Goal: Task Accomplishment & Management: Use online tool/utility

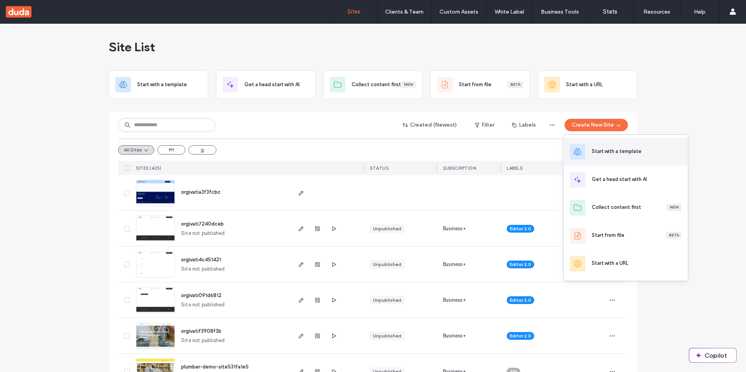
click at [588, 147] on div "Start with a template" at bounding box center [626, 152] width 124 height 28
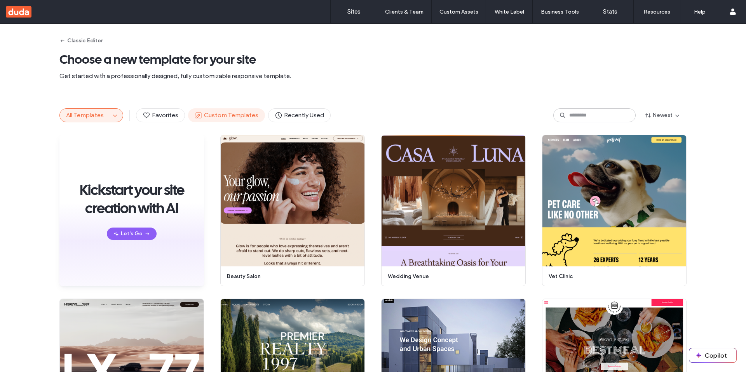
click at [204, 115] on span "Custom Templates" at bounding box center [227, 115] width 64 height 9
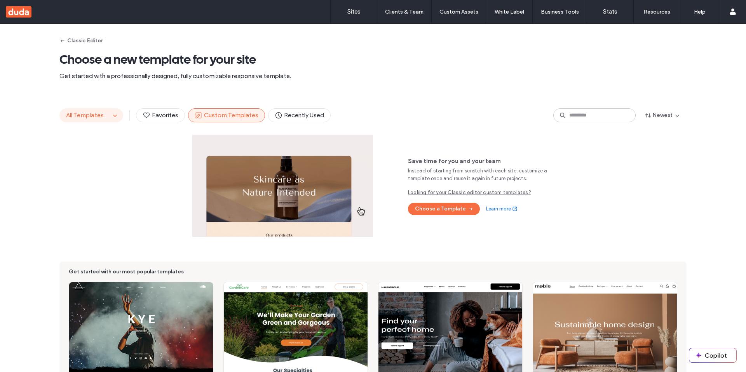
click at [92, 120] on button "All Templates" at bounding box center [85, 115] width 51 height 13
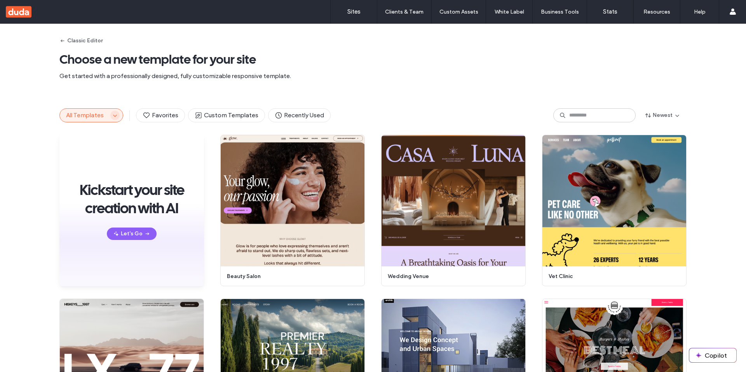
click at [113, 116] on use "button" at bounding box center [114, 116] width 3 height 2
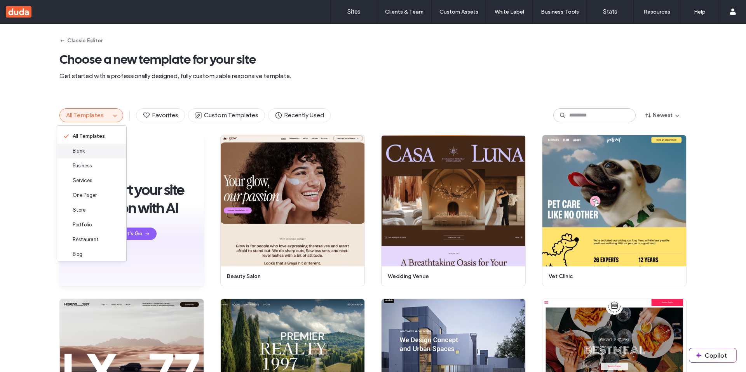
click at [95, 152] on div "Blank" at bounding box center [91, 151] width 69 height 15
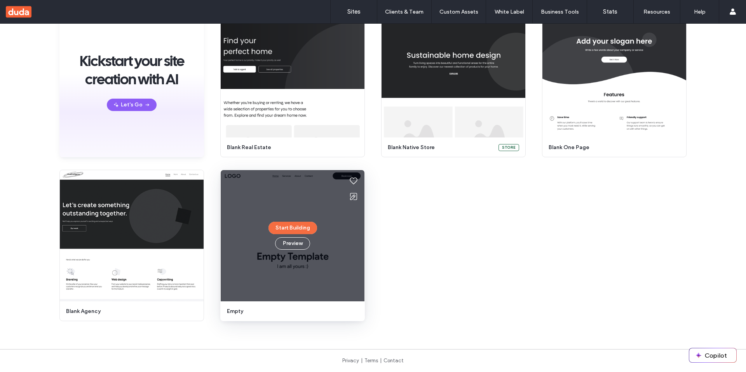
scroll to position [90, 0]
click at [284, 225] on button "Start Building" at bounding box center [293, 228] width 49 height 12
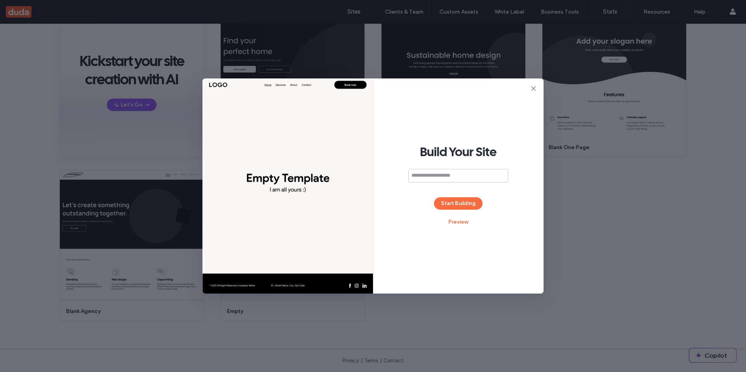
click at [538, 89] on div "Build Your Site Start Building Preview" at bounding box center [458, 186] width 171 height 215
click at [535, 88] on icon at bounding box center [534, 89] width 8 height 8
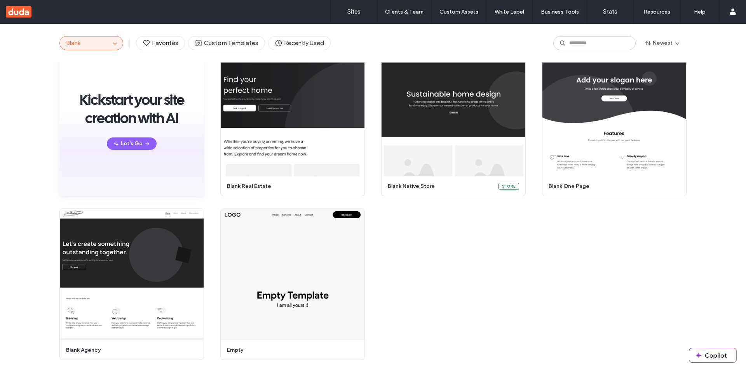
scroll to position [0, 0]
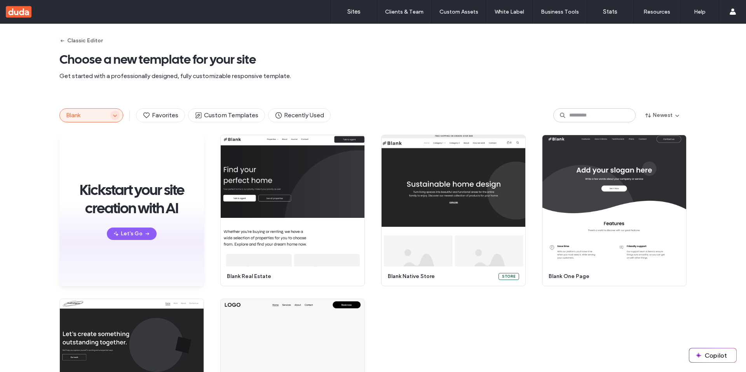
click at [113, 114] on icon "button" at bounding box center [115, 115] width 6 height 6
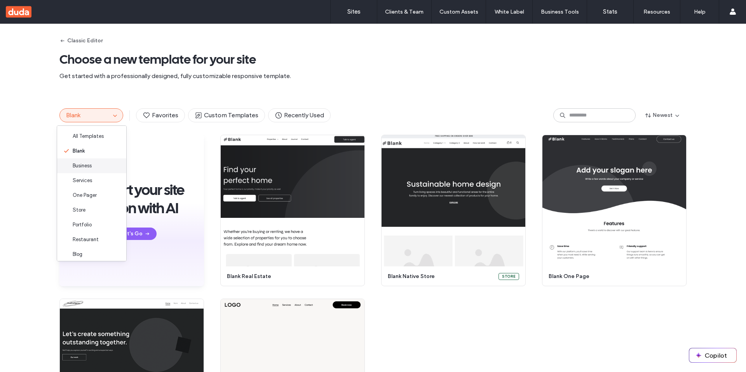
click at [96, 169] on div "Business" at bounding box center [91, 166] width 69 height 15
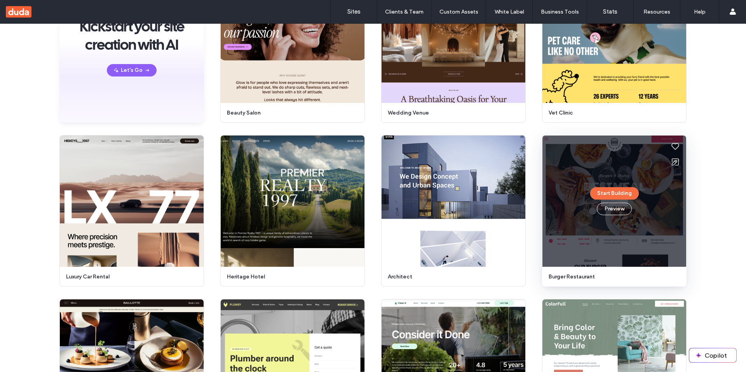
scroll to position [130, 0]
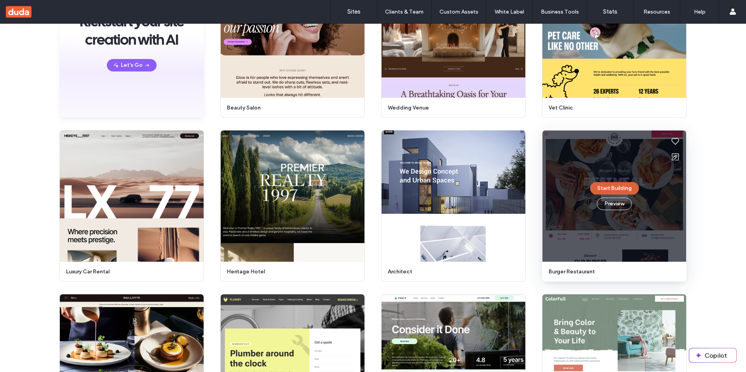
click at [624, 185] on button "Start Building" at bounding box center [614, 188] width 49 height 12
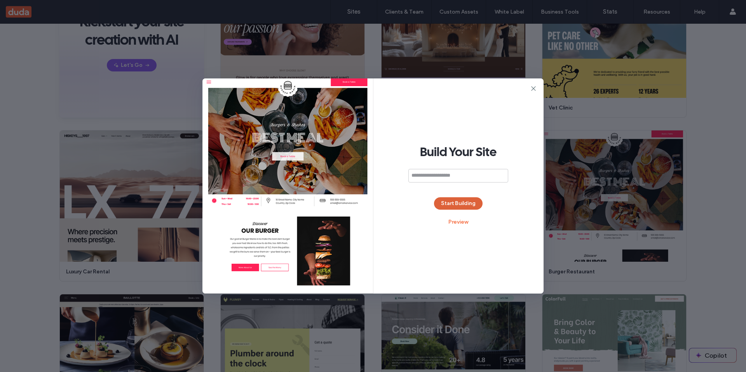
click at [443, 200] on button "Start Building" at bounding box center [458, 203] width 49 height 12
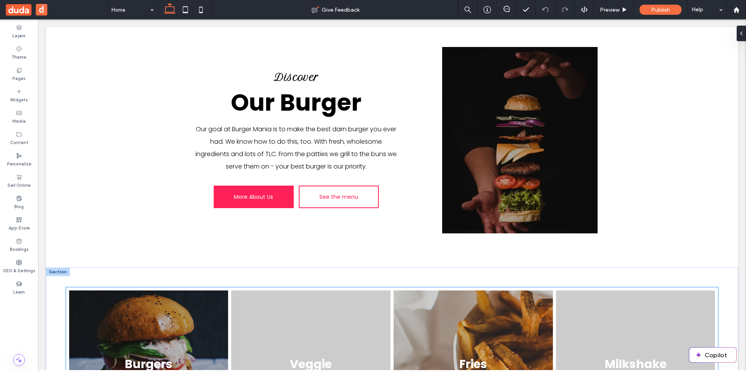
scroll to position [383, 0]
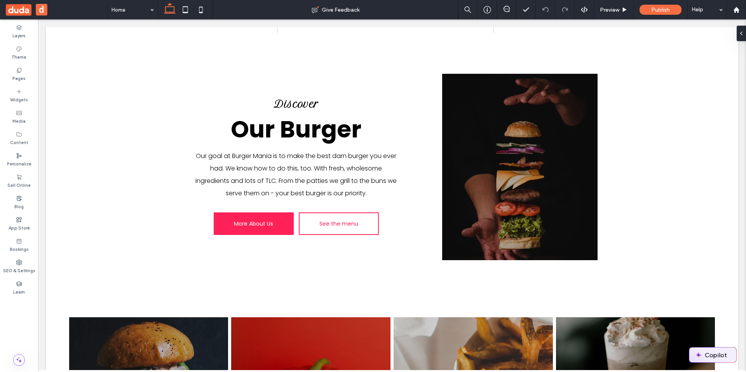
click at [710, 355] on button "Copilot" at bounding box center [712, 355] width 47 height 15
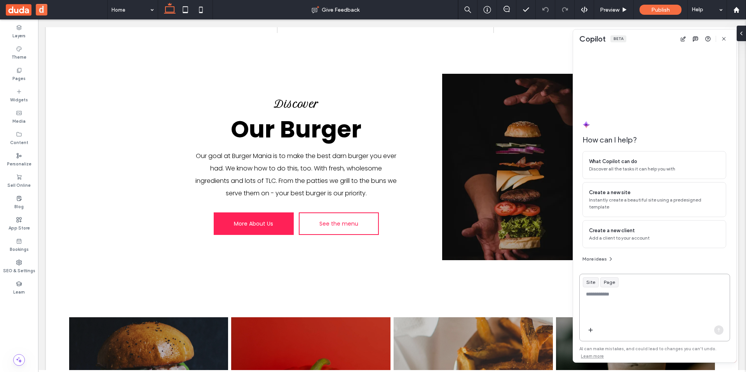
click at [639, 300] on textarea at bounding box center [655, 306] width 150 height 30
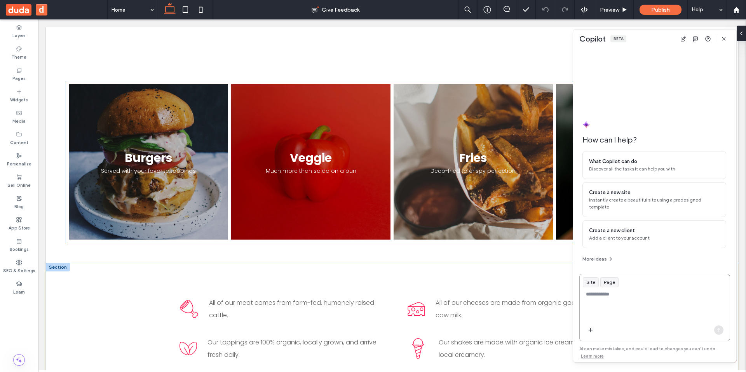
scroll to position [654, 0]
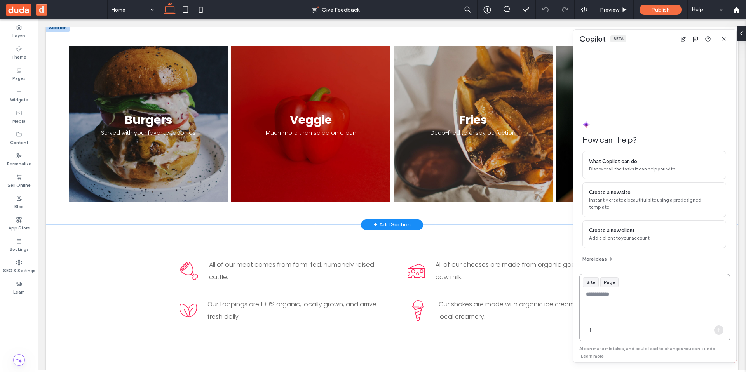
click at [185, 157] on link at bounding box center [148, 124] width 169 height 165
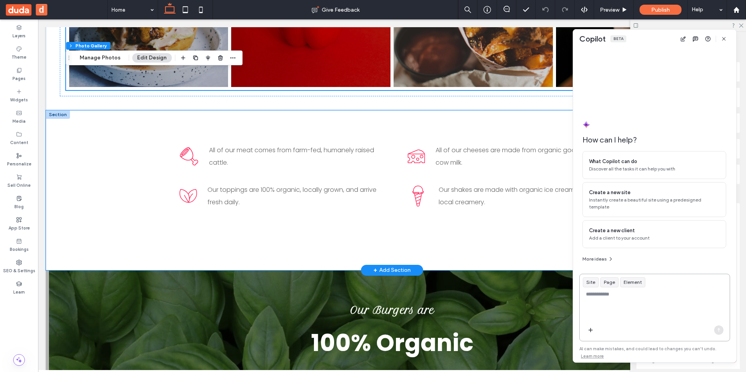
scroll to position [729, 0]
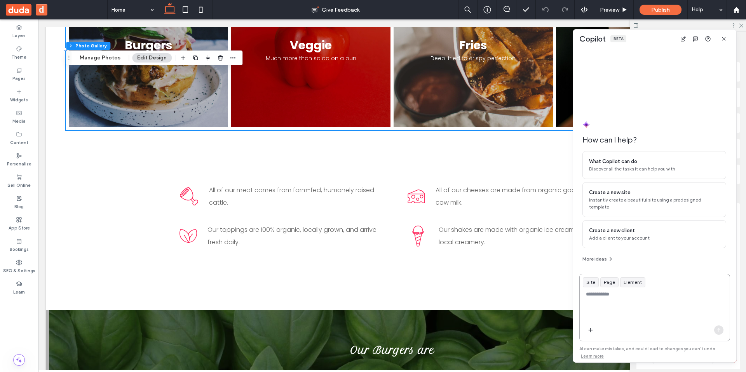
click at [619, 299] on textarea at bounding box center [655, 306] width 150 height 30
type textarea "*"
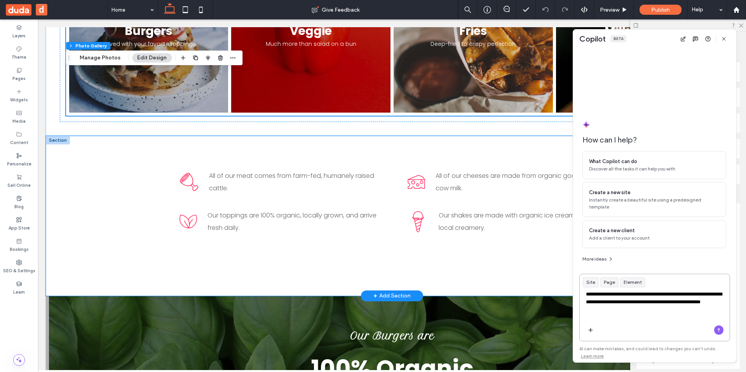
scroll to position [738, 0]
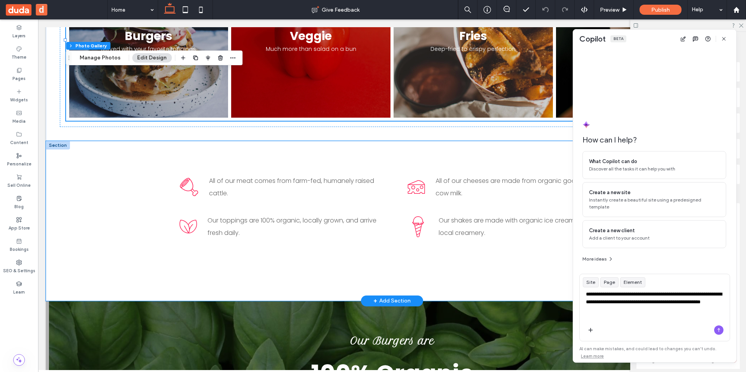
click at [129, 247] on div "All of our meat comes from farm-fed, humanely raised cattle. Our toppings are 1…" at bounding box center [392, 221] width 693 height 160
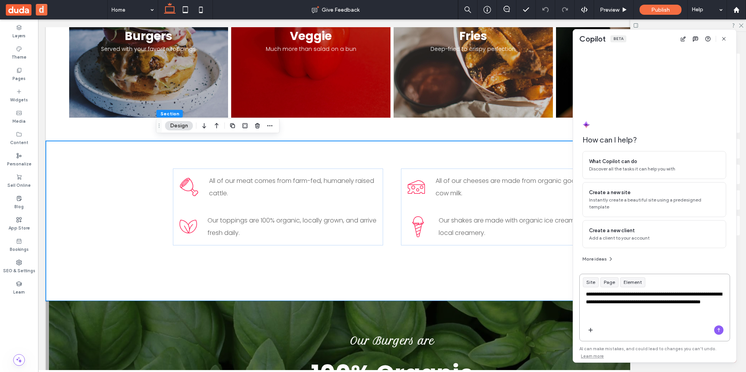
click at [633, 312] on textarea "**********" at bounding box center [655, 306] width 150 height 30
type textarea "**********"
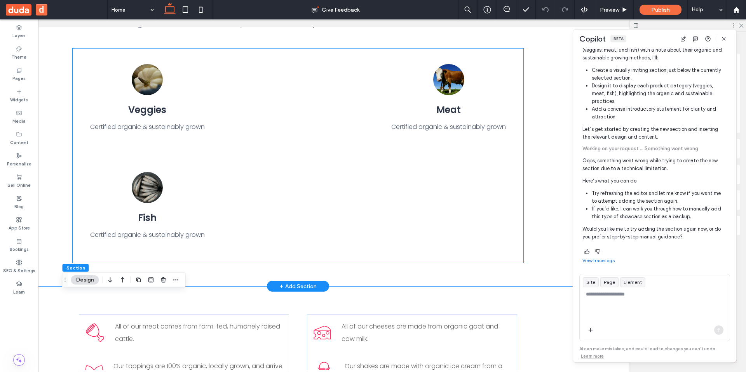
scroll to position [929, 0]
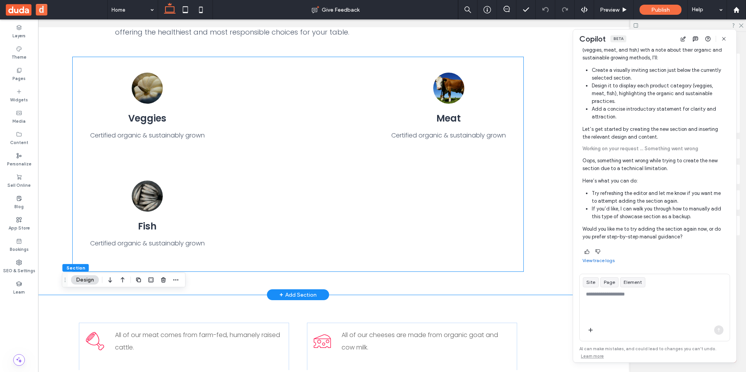
click at [242, 175] on div "Veggies Certified organic & sustainably grown Meat Certified organic & sustaina…" at bounding box center [298, 164] width 451 height 215
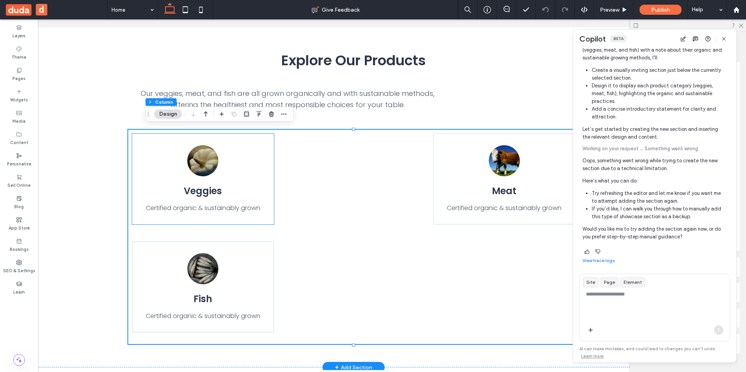
scroll to position [0, 11]
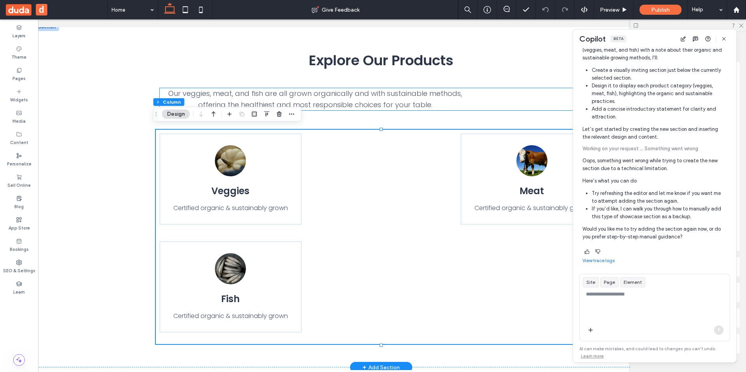
click at [307, 88] on p "Our veggies, meat, and fish are all grown organically and with sustainable meth…" at bounding box center [315, 99] width 311 height 23
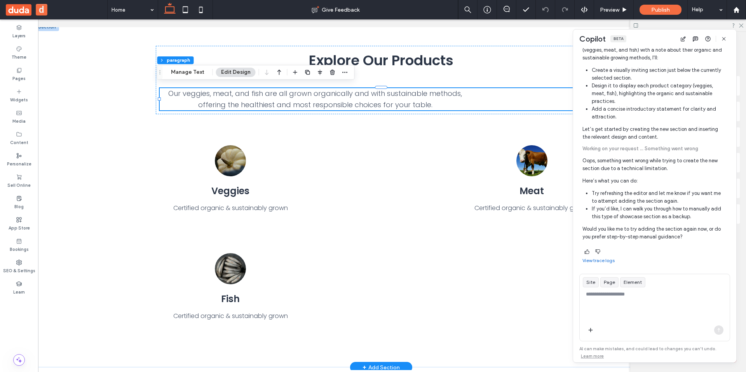
click at [307, 89] on p "Our veggies, meat, and fish are all grown organically and with sustainable meth…" at bounding box center [315, 99] width 311 height 23
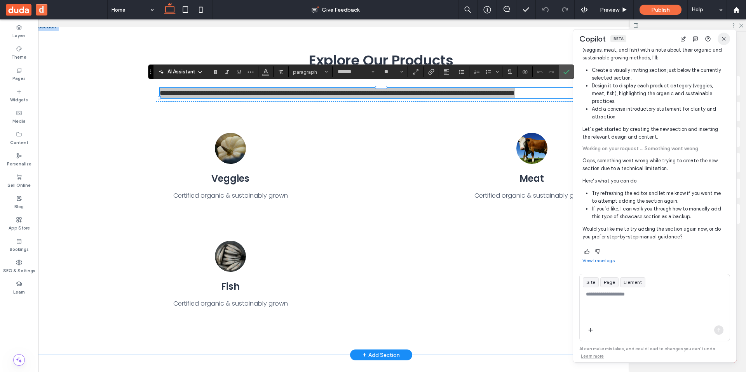
click at [724, 38] on icon "button" at bounding box center [724, 39] width 6 height 6
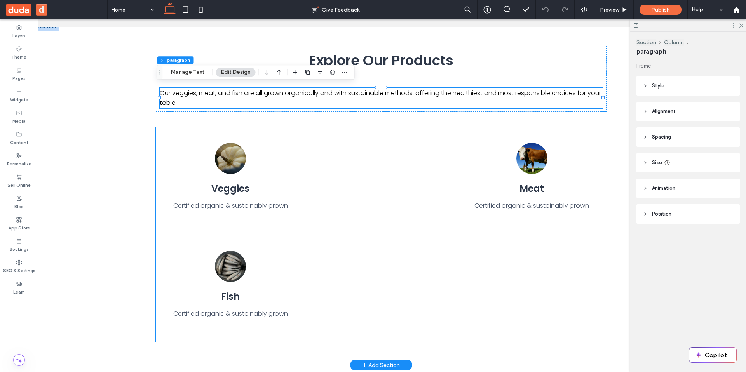
click at [434, 139] on div "Veggies Certified organic & sustainably grown Meat Certified organic & sustaina…" at bounding box center [381, 234] width 451 height 215
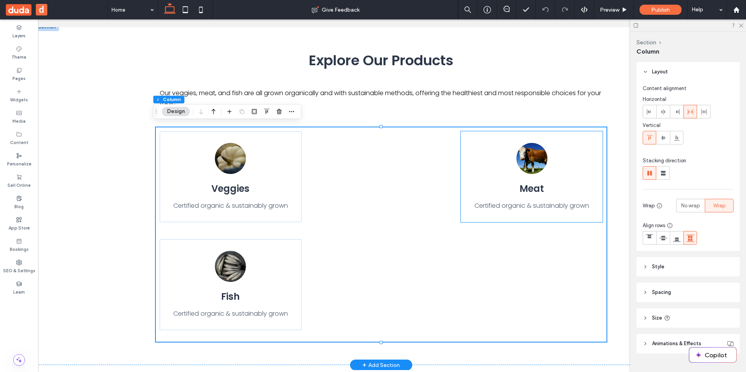
click at [514, 201] on p "Certified organic & sustainably grown" at bounding box center [532, 205] width 126 height 9
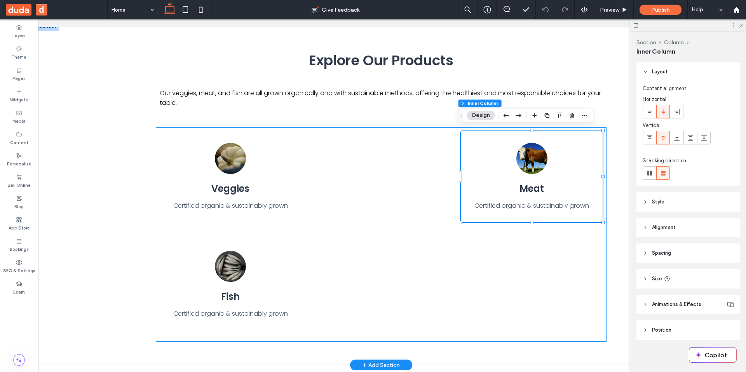
click at [302, 193] on div "Veggies Certified organic & sustainably grown Meat Certified organic & sustaina…" at bounding box center [381, 234] width 451 height 215
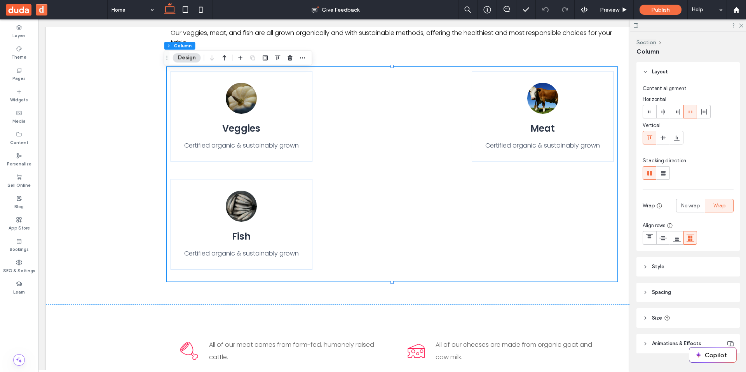
scroll to position [877, 0]
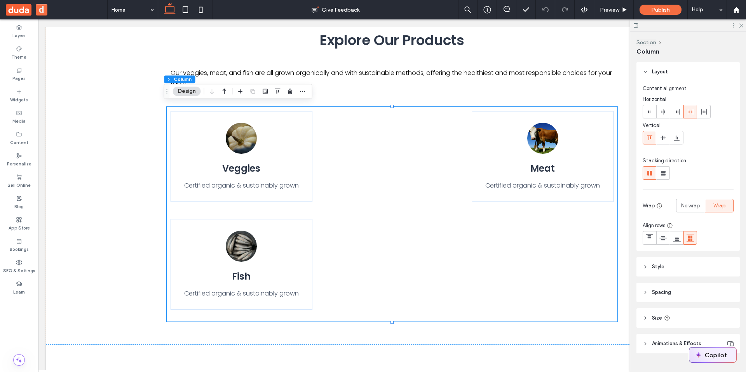
click at [707, 358] on button "Copilot" at bounding box center [712, 355] width 47 height 15
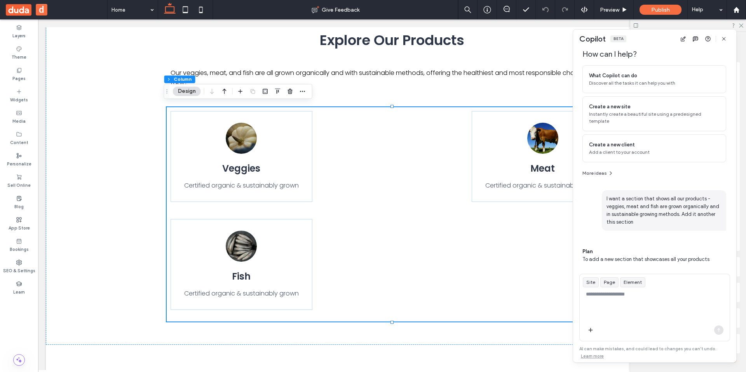
scroll to position [21, 0]
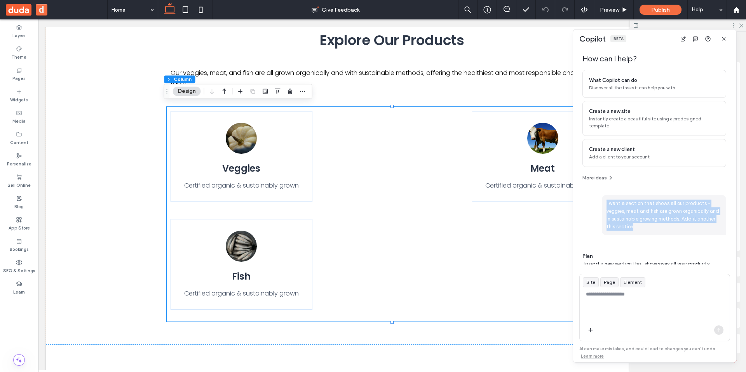
drag, startPoint x: 633, startPoint y: 229, endPoint x: 607, endPoint y: 197, distance: 40.1
click at [607, 197] on span "I want a section that shows all our products - veggies, meat and fish are grown…" at bounding box center [664, 215] width 124 height 40
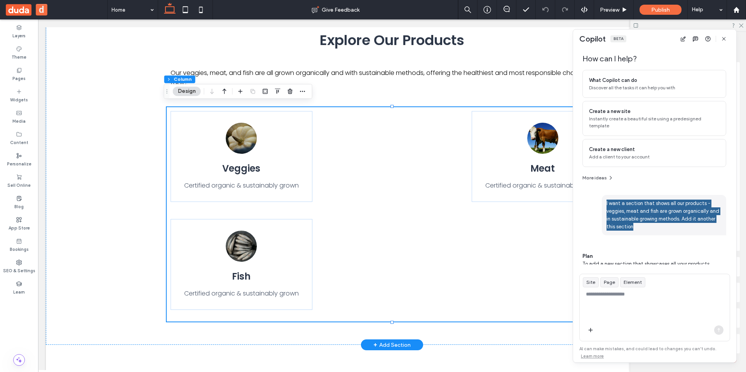
click at [431, 230] on div "Veggies Certified organic & sustainably grown Meat Certified organic & sustaina…" at bounding box center [392, 214] width 451 height 215
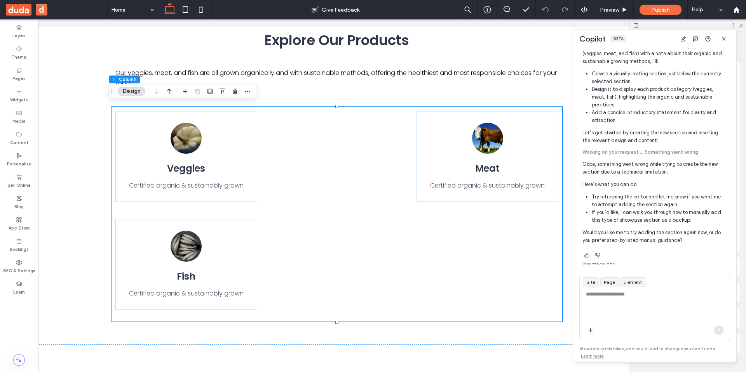
scroll to position [244, 0]
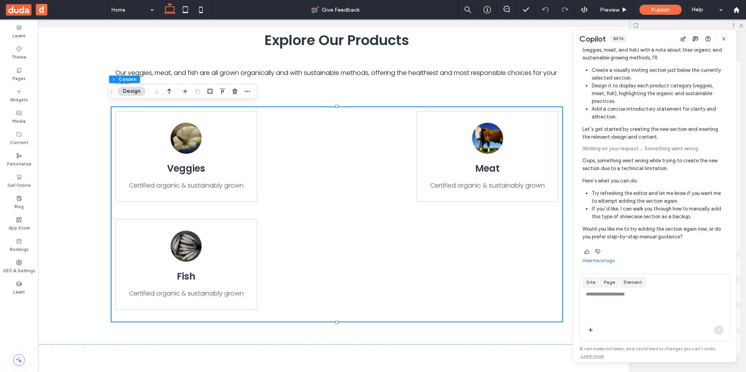
click at [607, 259] on link "View trace logs" at bounding box center [599, 261] width 32 height 6
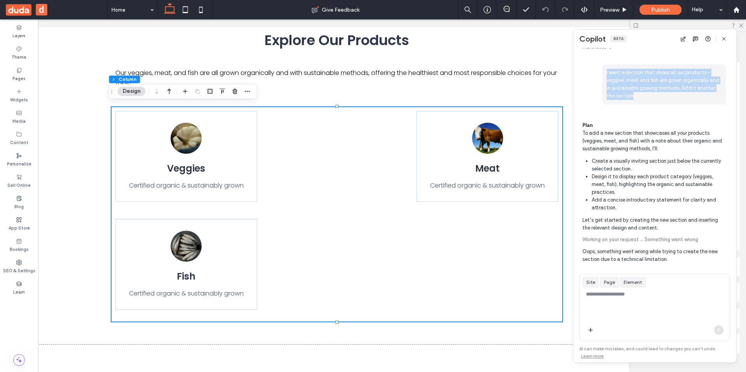
scroll to position [96, 0]
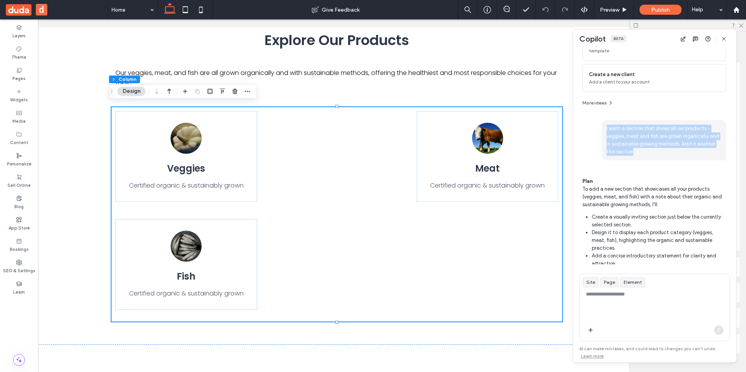
click at [636, 151] on span "I want a section that shows all our products - veggies, meat and fish are grown…" at bounding box center [664, 140] width 124 height 40
drag, startPoint x: 635, startPoint y: 151, endPoint x: 600, endPoint y: 126, distance: 43.2
click at [600, 126] on div "I want a section that shows all our products - veggies, meat and fish are grown…" at bounding box center [655, 140] width 144 height 40
